Goal: Information Seeking & Learning: Learn about a topic

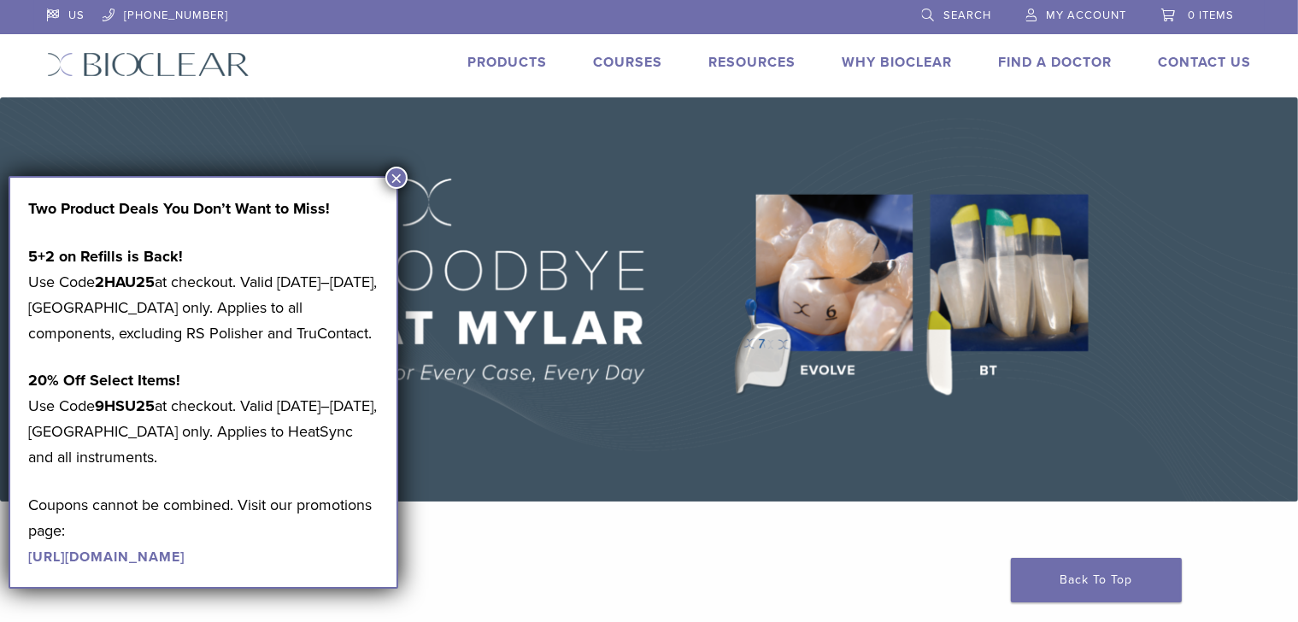
click at [396, 180] on button "×" at bounding box center [396, 178] width 22 height 22
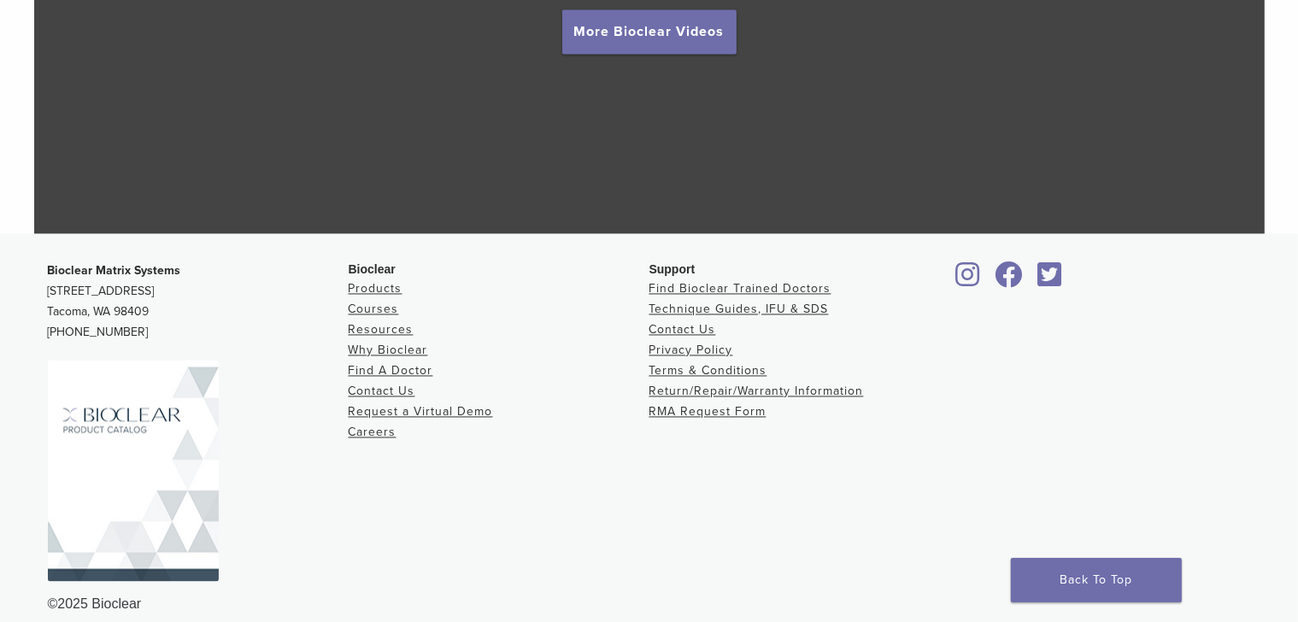
scroll to position [3302, 0]
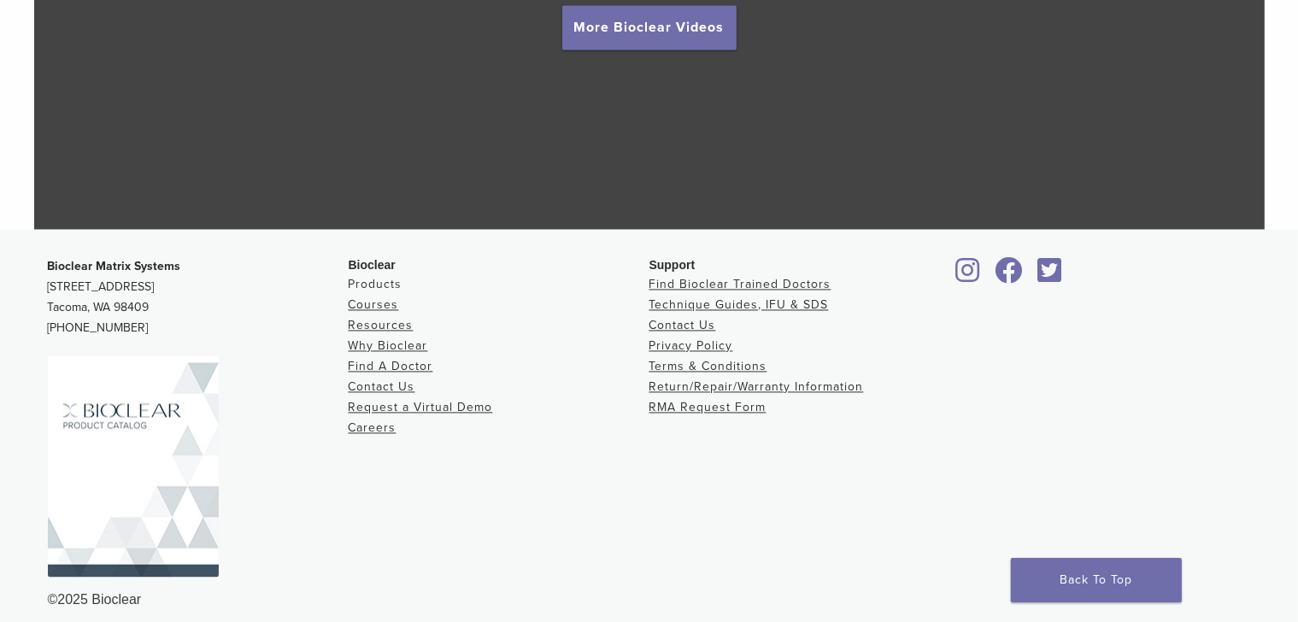
click at [386, 285] on link "Products" at bounding box center [376, 284] width 54 height 15
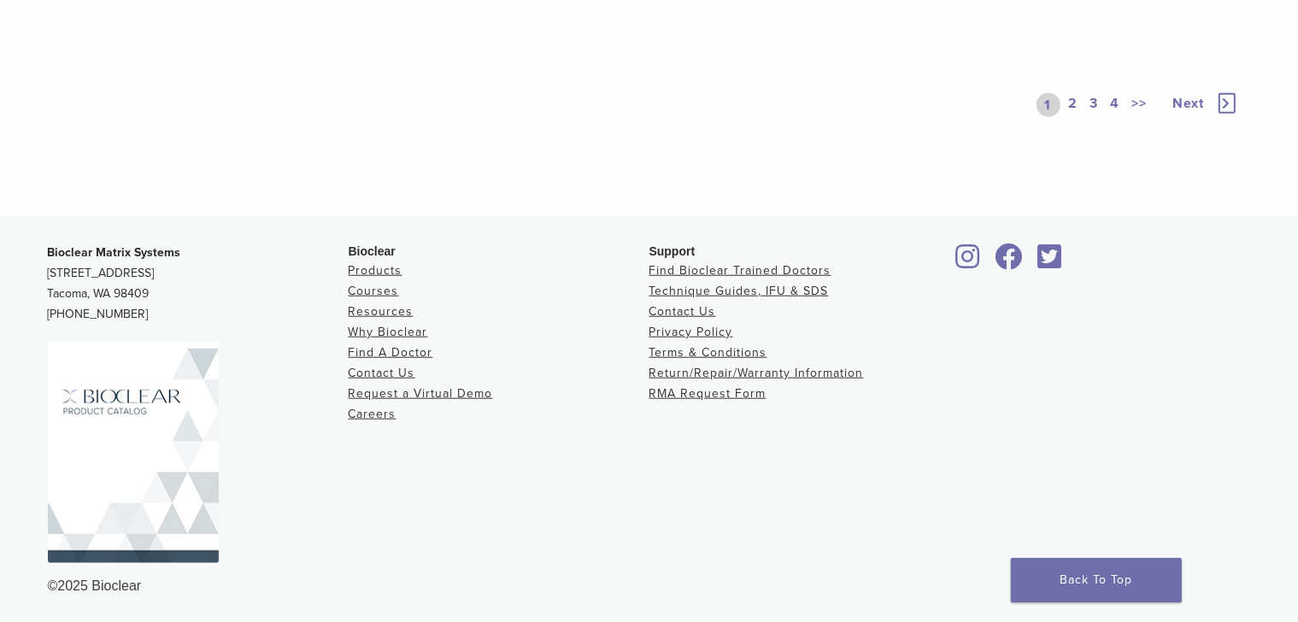
scroll to position [1588, 0]
click at [707, 316] on link "Contact Us" at bounding box center [682, 310] width 67 height 15
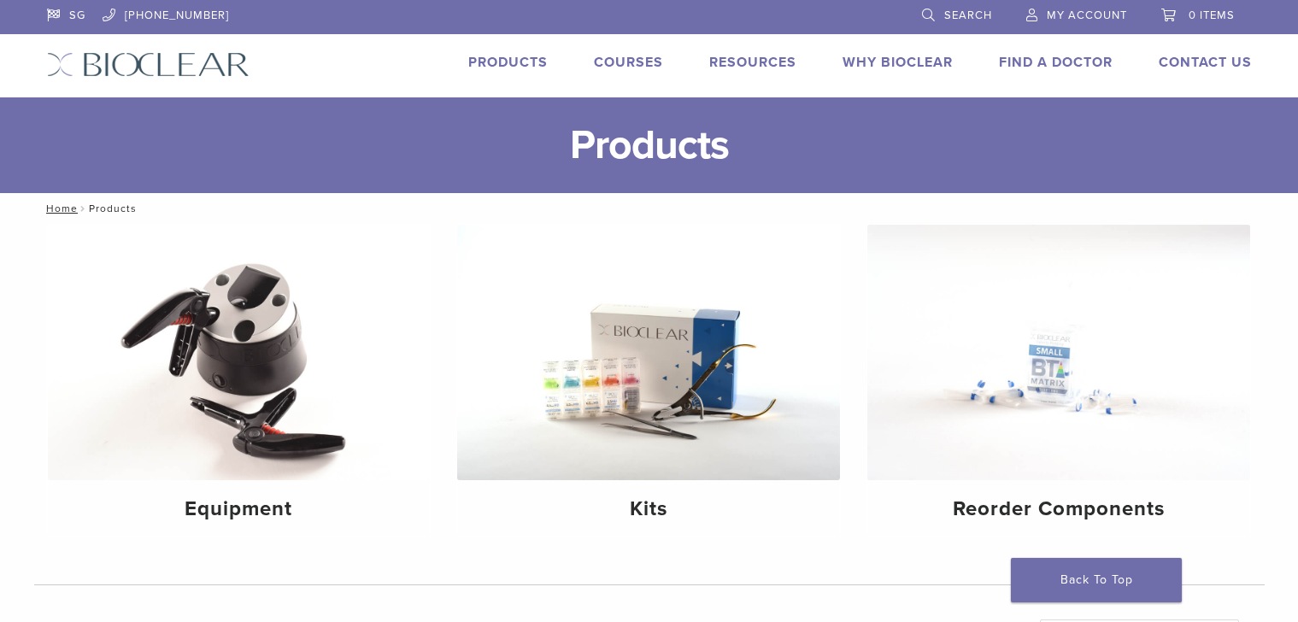
scroll to position [1588, 0]
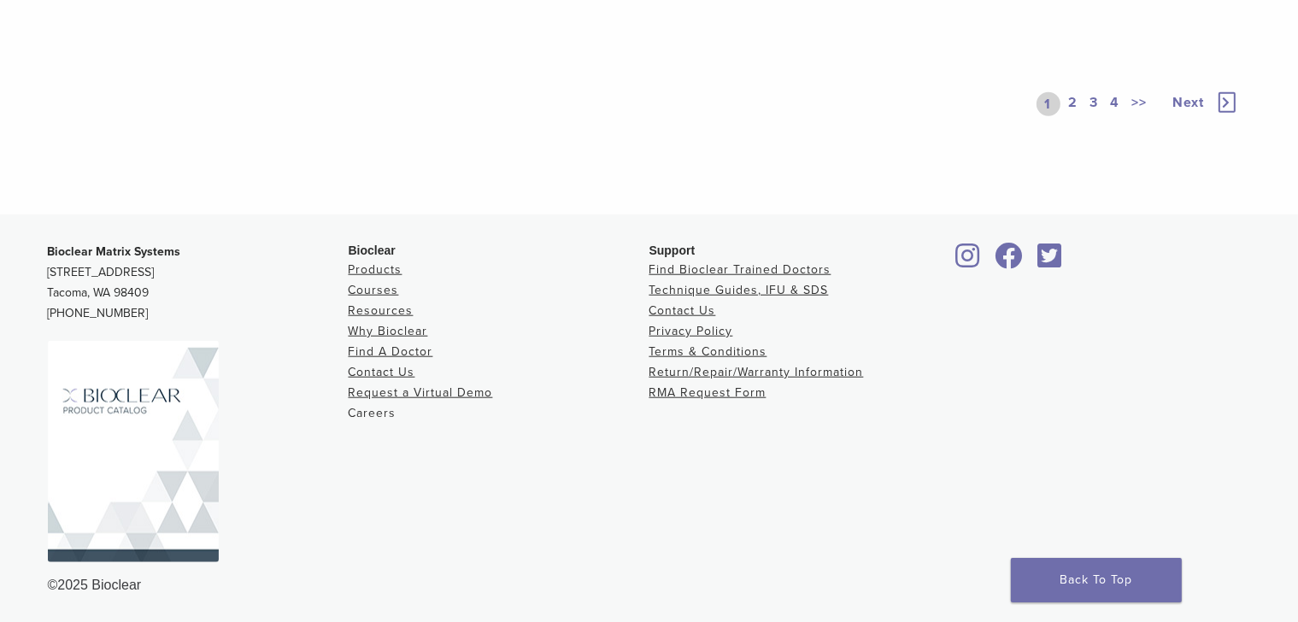
click at [367, 415] on link "Careers" at bounding box center [373, 413] width 48 height 15
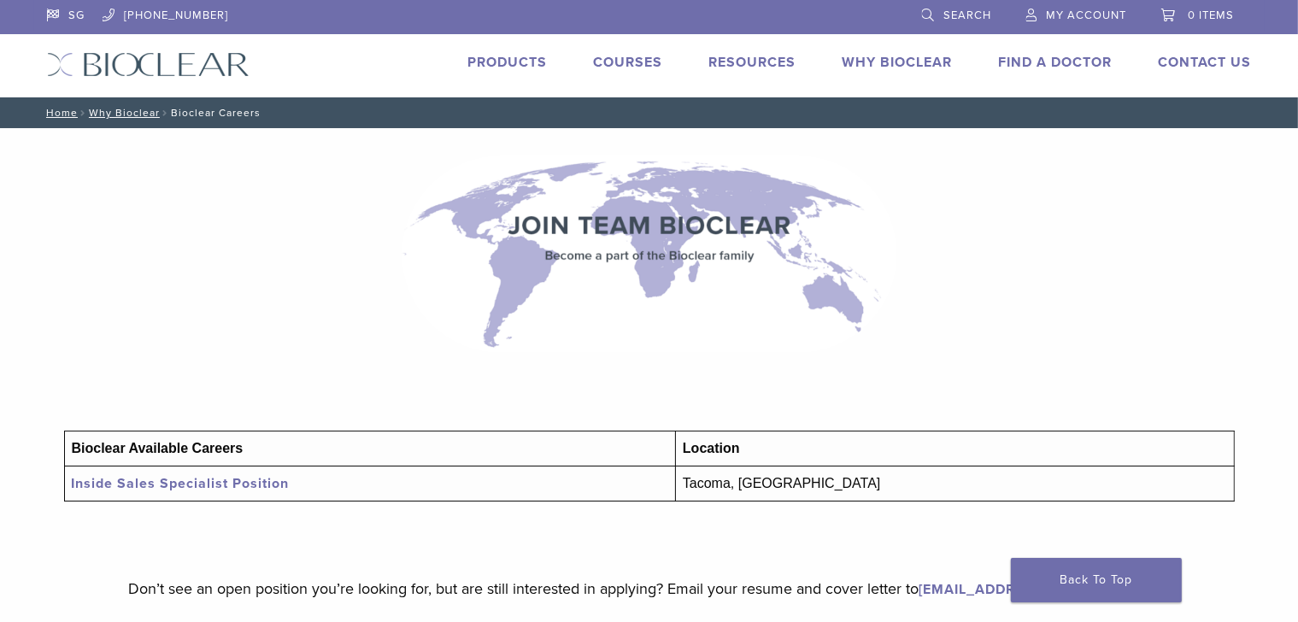
click at [153, 488] on link "Inside Sales Specialist Position" at bounding box center [181, 483] width 218 height 17
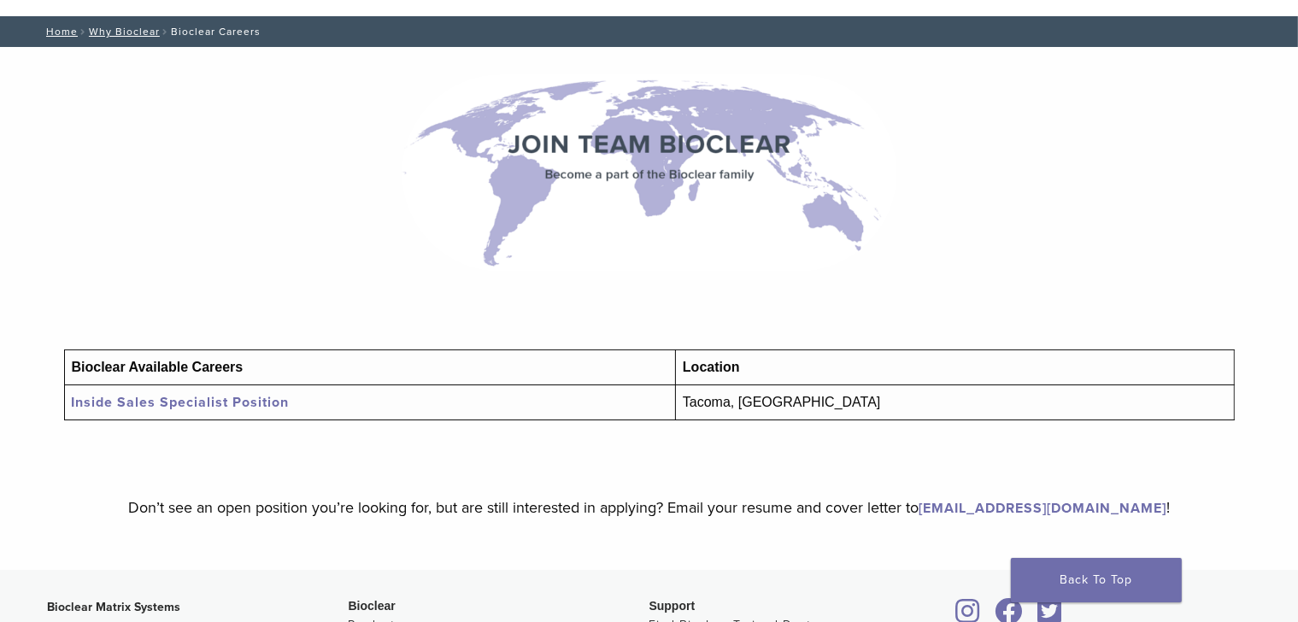
scroll to position [85, 0]
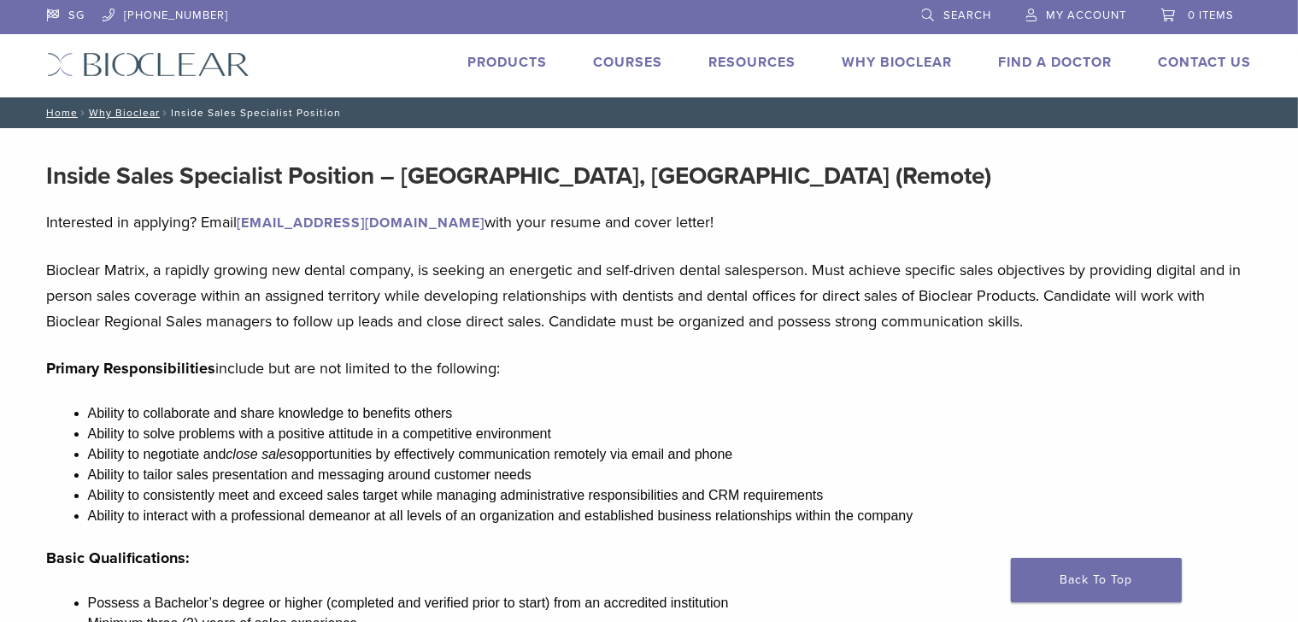
click at [150, 434] on li "Ability to solve problems with a positive attitude in a competitive environment" at bounding box center [670, 434] width 1164 height 21
click at [525, 470] on li "Ability to tailor sales presentation and messaging around customer needs" at bounding box center [670, 475] width 1164 height 21
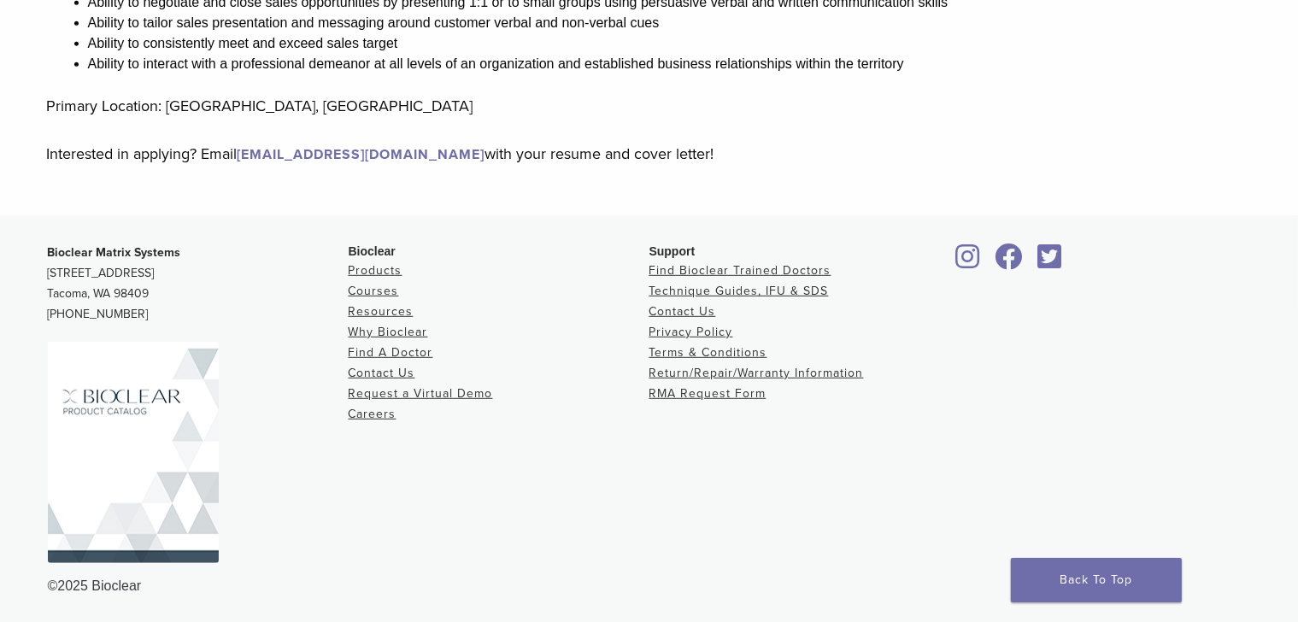
scroll to position [996, 0]
drag, startPoint x: 38, startPoint y: 266, endPoint x: 156, endPoint y: 287, distance: 120.7
click at [156, 287] on div "Bioclear Matrix Systems 3901 South Fife Street, Suite 100 Tacoma, WA 98409 1.85…" at bounding box center [649, 418] width 1230 height 381
click at [63, 275] on p "Bioclear Matrix Systems 3901 South Fife Street, Suite 100 Tacoma, WA 98409 1.85…" at bounding box center [198, 283] width 301 height 82
click at [44, 282] on div "Bioclear Matrix Systems 3901 South Fife Street, Suite 100 Tacoma, WA 98409 1.85…" at bounding box center [649, 418] width 1230 height 381
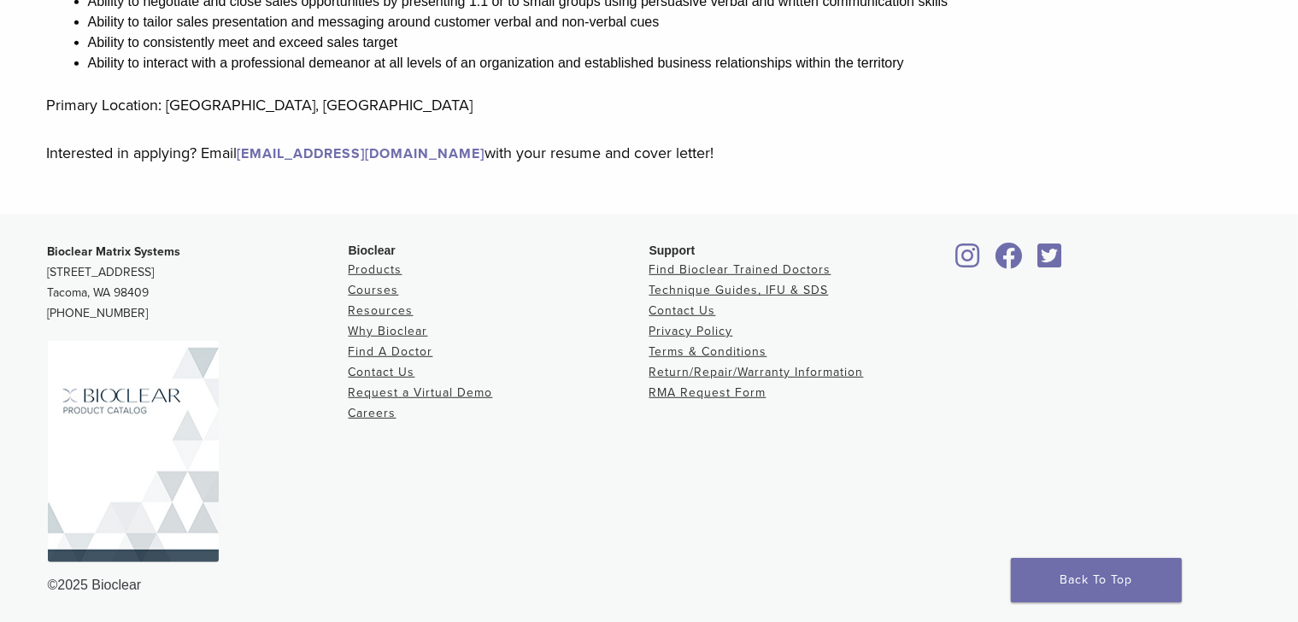
drag, startPoint x: 44, startPoint y: 296, endPoint x: 157, endPoint y: 296, distance: 112.8
click at [157, 296] on div "Bioclear Matrix Systems 3901 South Fife Street, Suite 100 Tacoma, WA 98409 1.85…" at bounding box center [649, 418] width 1230 height 381
click at [314, 338] on div "Bioclear Matrix Systems 3901 South Fife Street, Suite 100 Tacoma, WA 98409 1.85…" at bounding box center [198, 408] width 301 height 333
drag, startPoint x: 86, startPoint y: 295, endPoint x: 44, endPoint y: 290, distance: 42.1
click at [44, 290] on div "Bioclear Matrix Systems 3901 South Fife Street, Suite 100 Tacoma, WA 98409 1.85…" at bounding box center [649, 418] width 1230 height 381
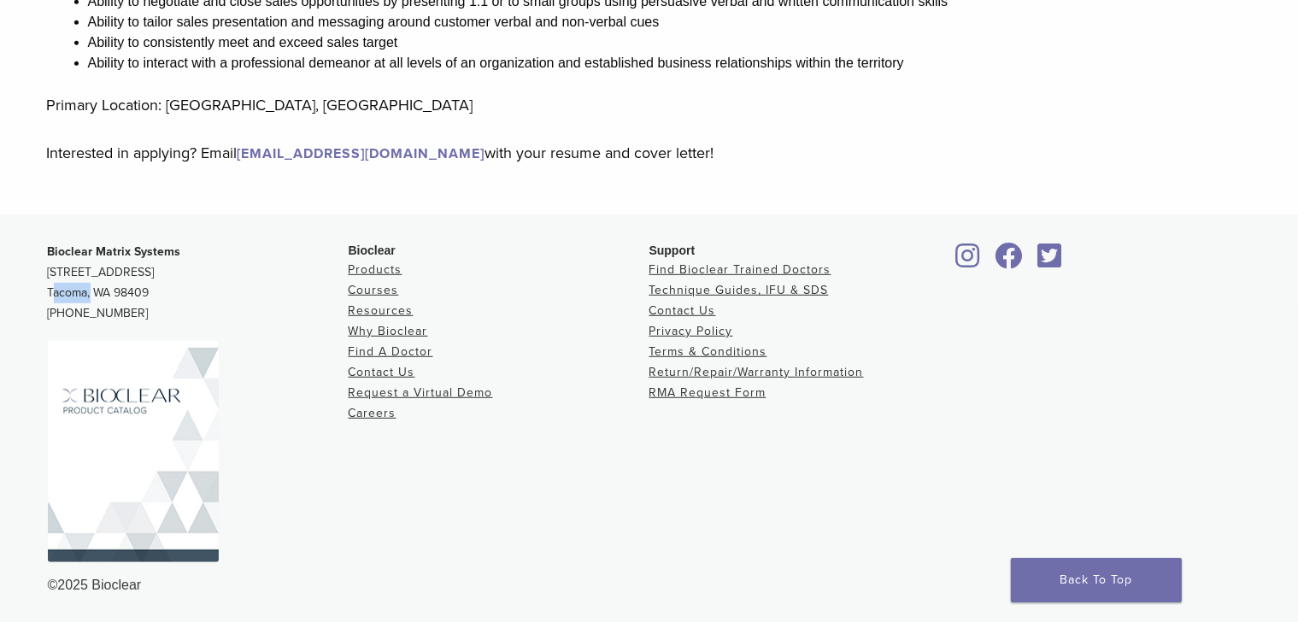
copy p "Tacoma"
click at [484, 474] on div "Bioclear Products Courses Resources Why Bioclear Find A Doctor Contact Us Reque…" at bounding box center [499, 408] width 301 height 333
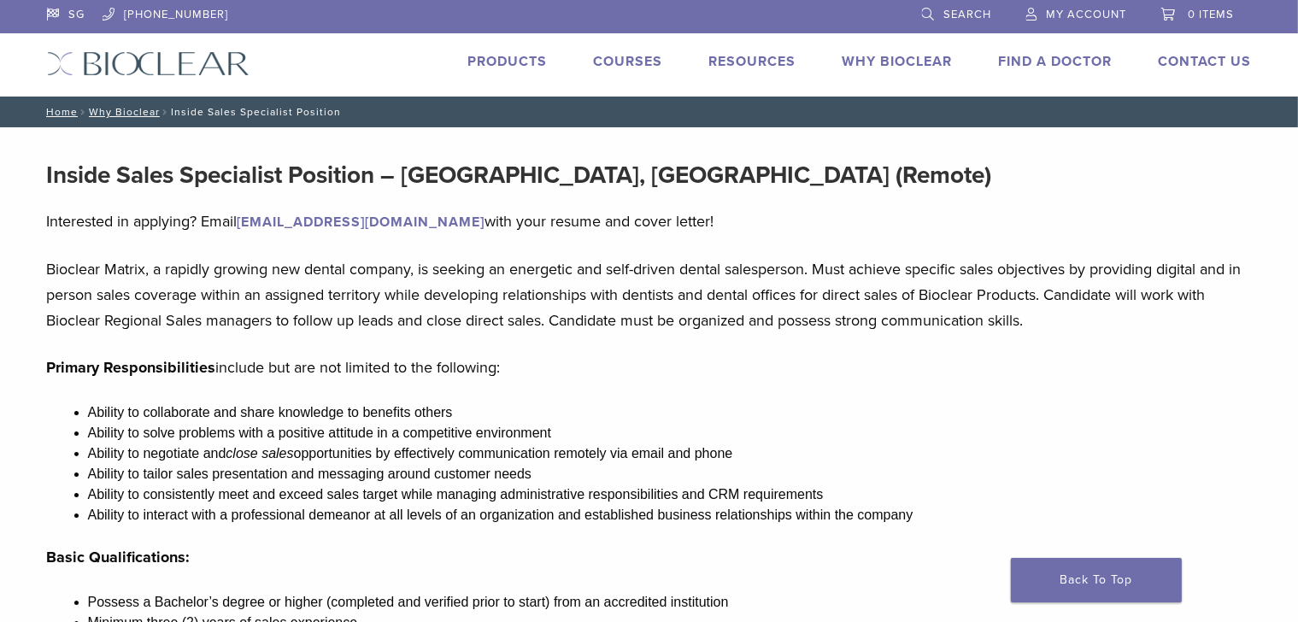
scroll to position [0, 0]
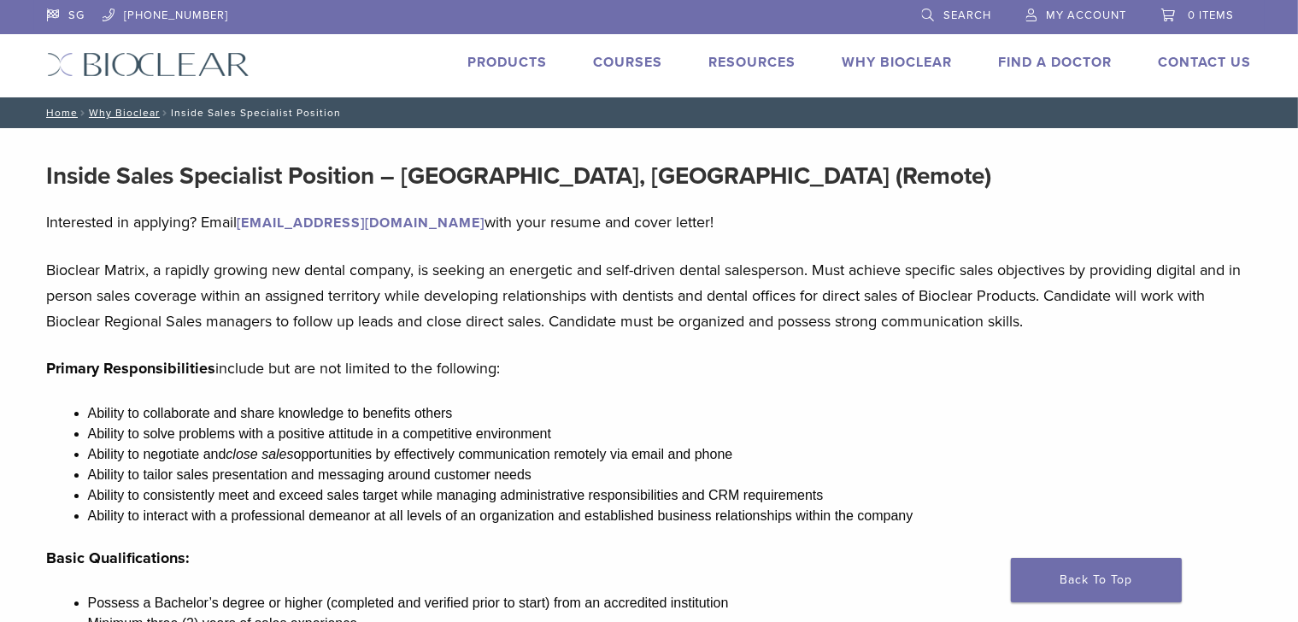
click at [75, 17] on link "SG" at bounding box center [66, 13] width 38 height 26
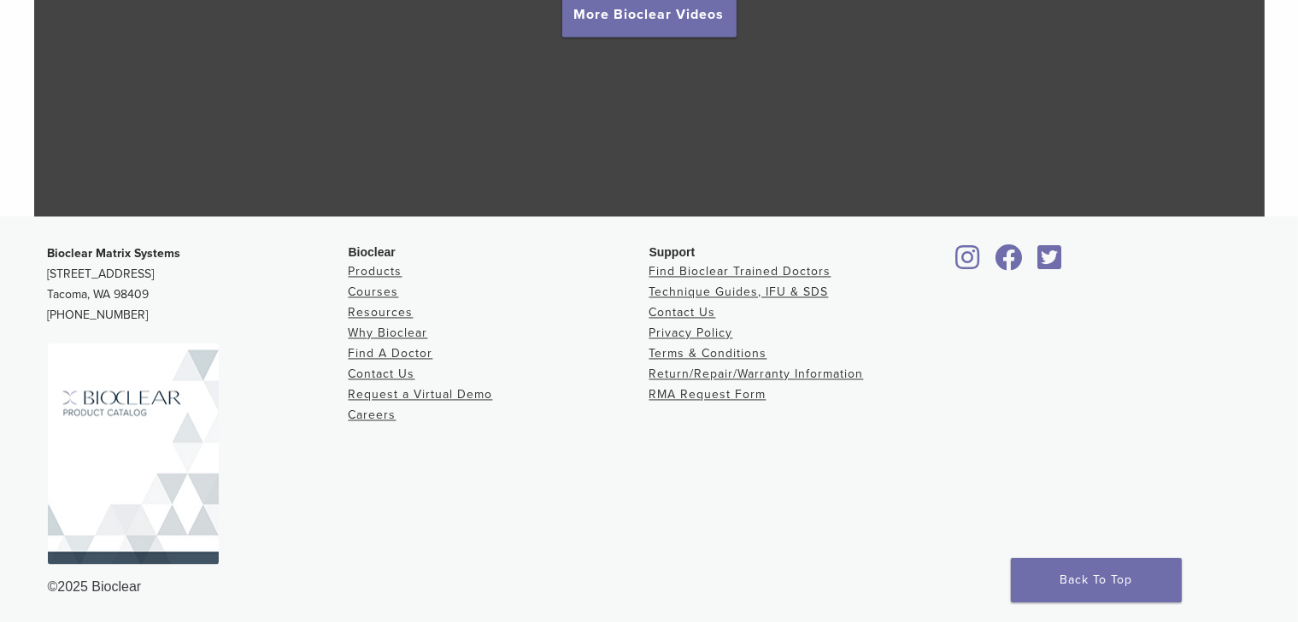
scroll to position [3319, 0]
